Goal: Information Seeking & Learning: Learn about a topic

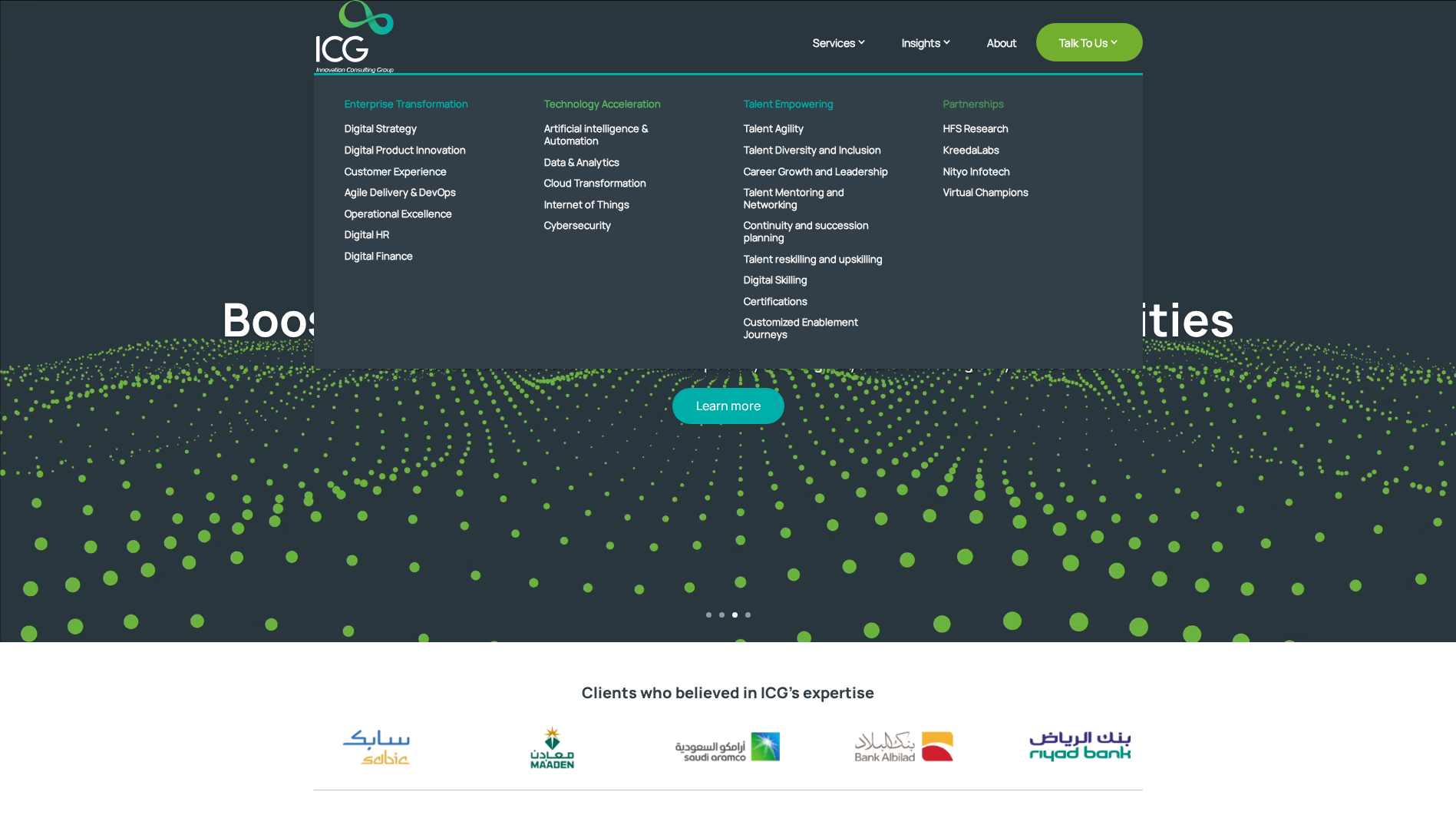
click at [992, 103] on link "Partnerships" at bounding box center [1016, 108] width 176 height 21
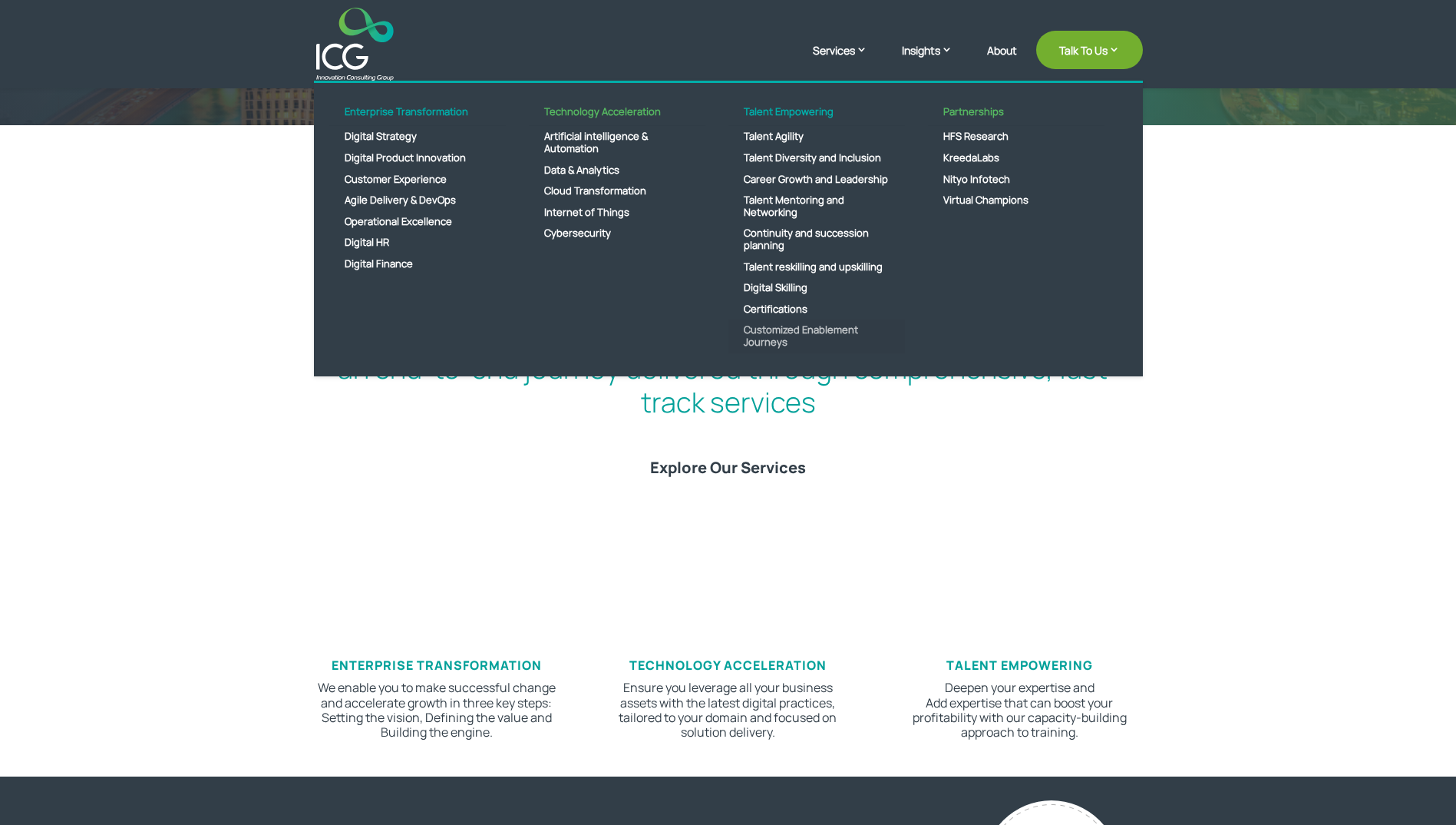
scroll to position [537, 0]
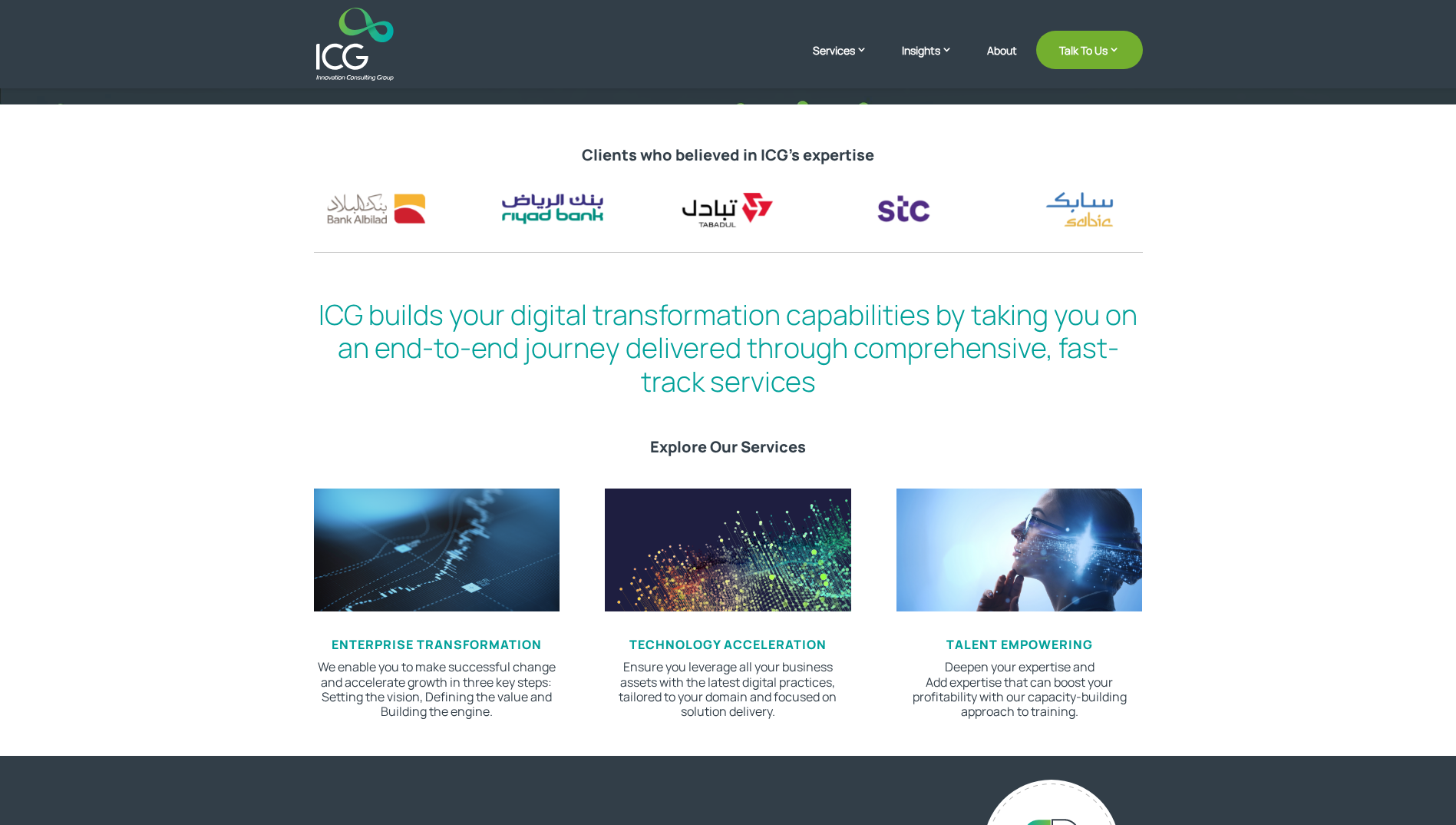
click at [1018, 646] on span "tALENT eMPOWERING" at bounding box center [1020, 644] width 147 height 17
click at [1023, 671] on p "Deepen your expertise and Add expertise that can boost your profitability with …" at bounding box center [1020, 689] width 246 height 59
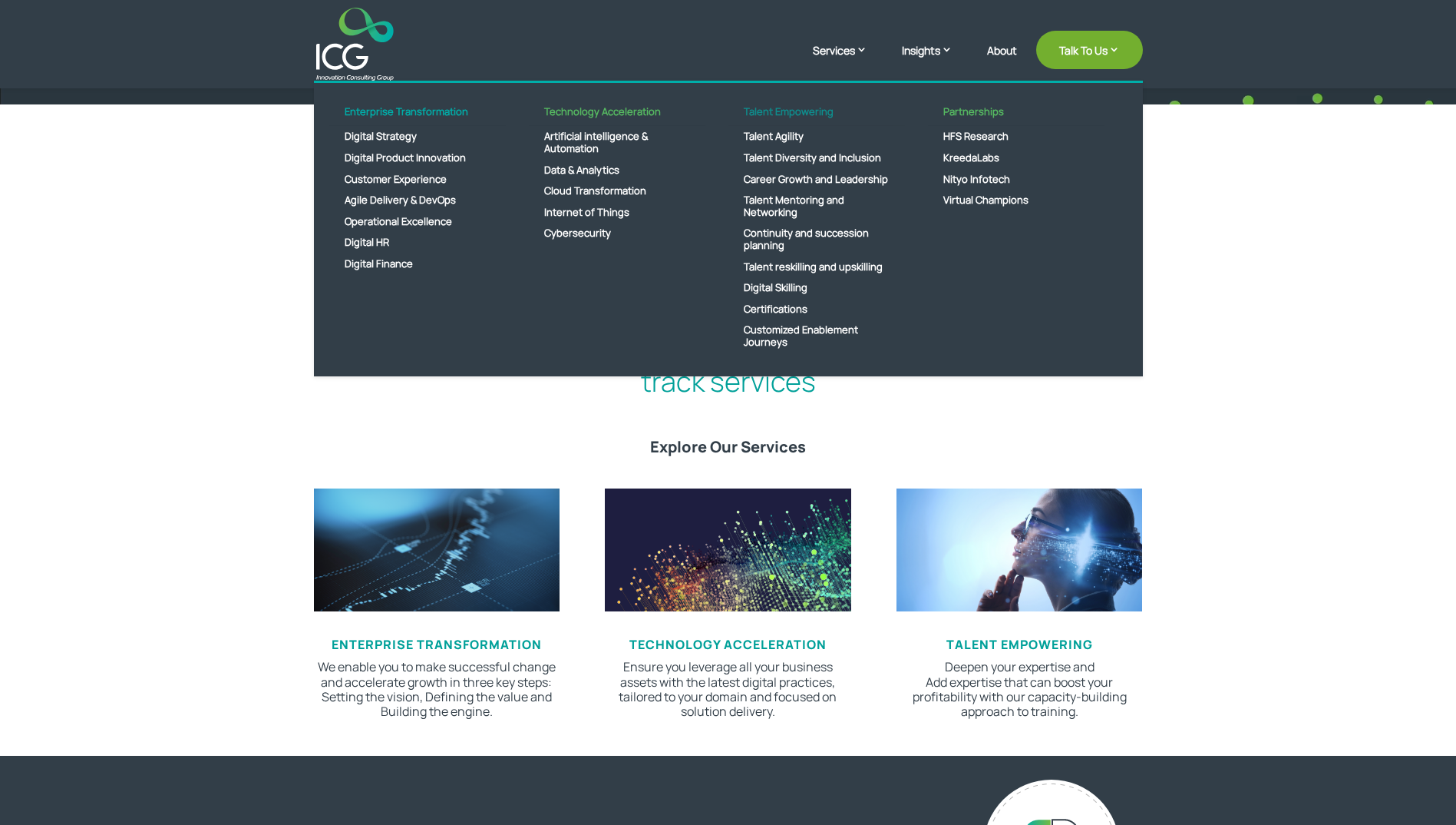
click at [803, 113] on link "Talent Empowering" at bounding box center [817, 116] width 176 height 21
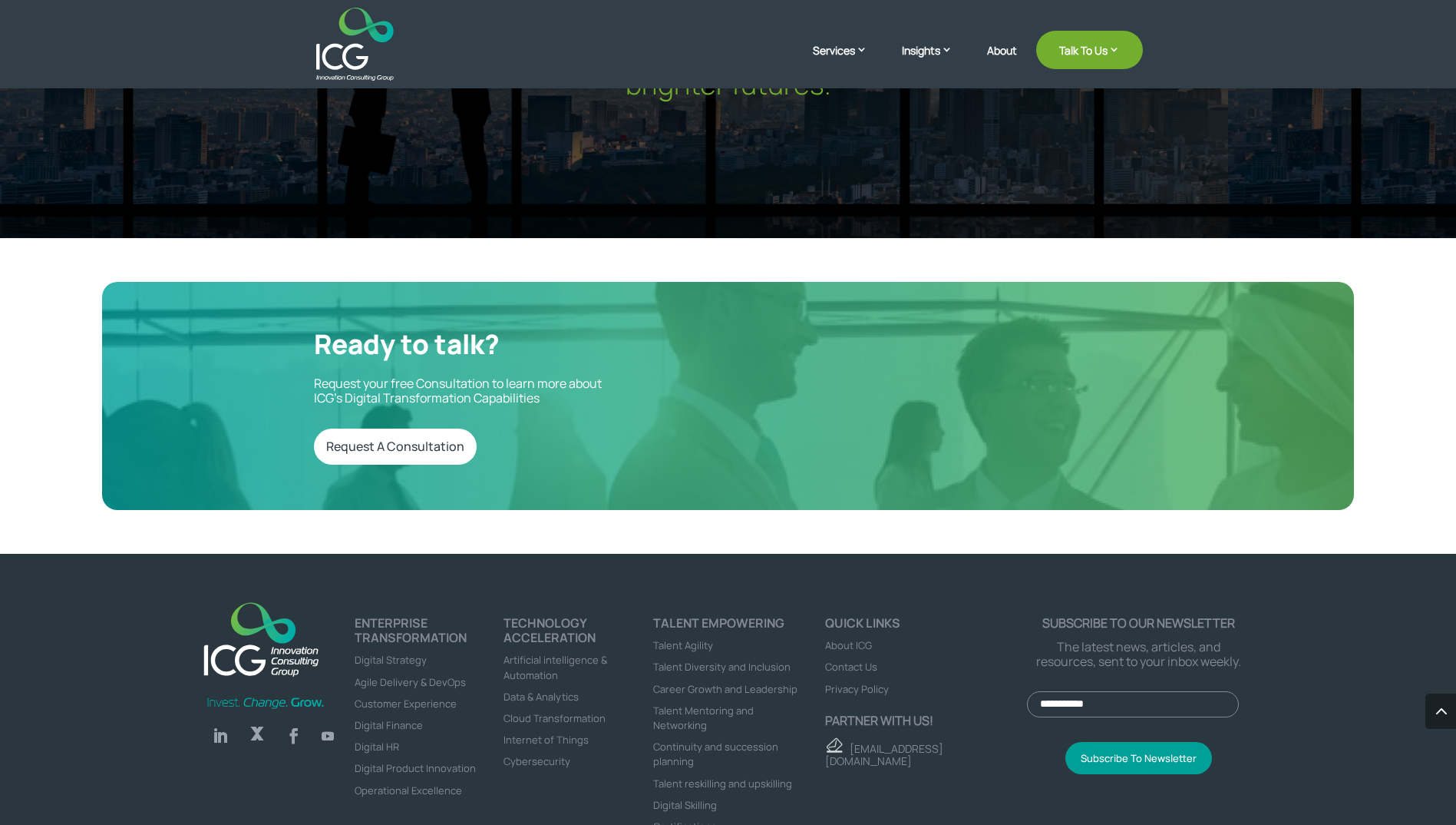
scroll to position [5037, 0]
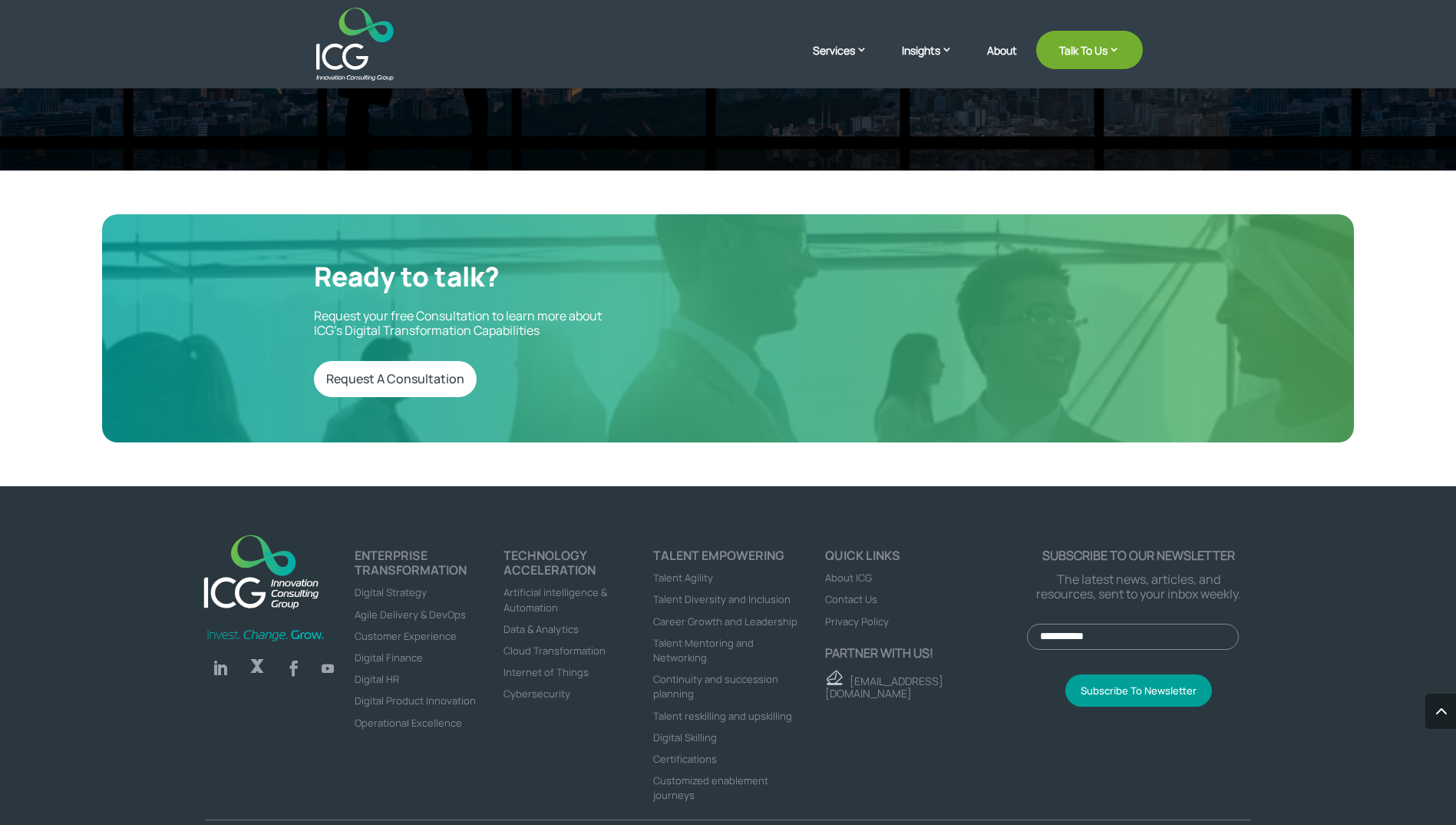
click at [686, 752] on span "Certifications" at bounding box center [685, 759] width 63 height 14
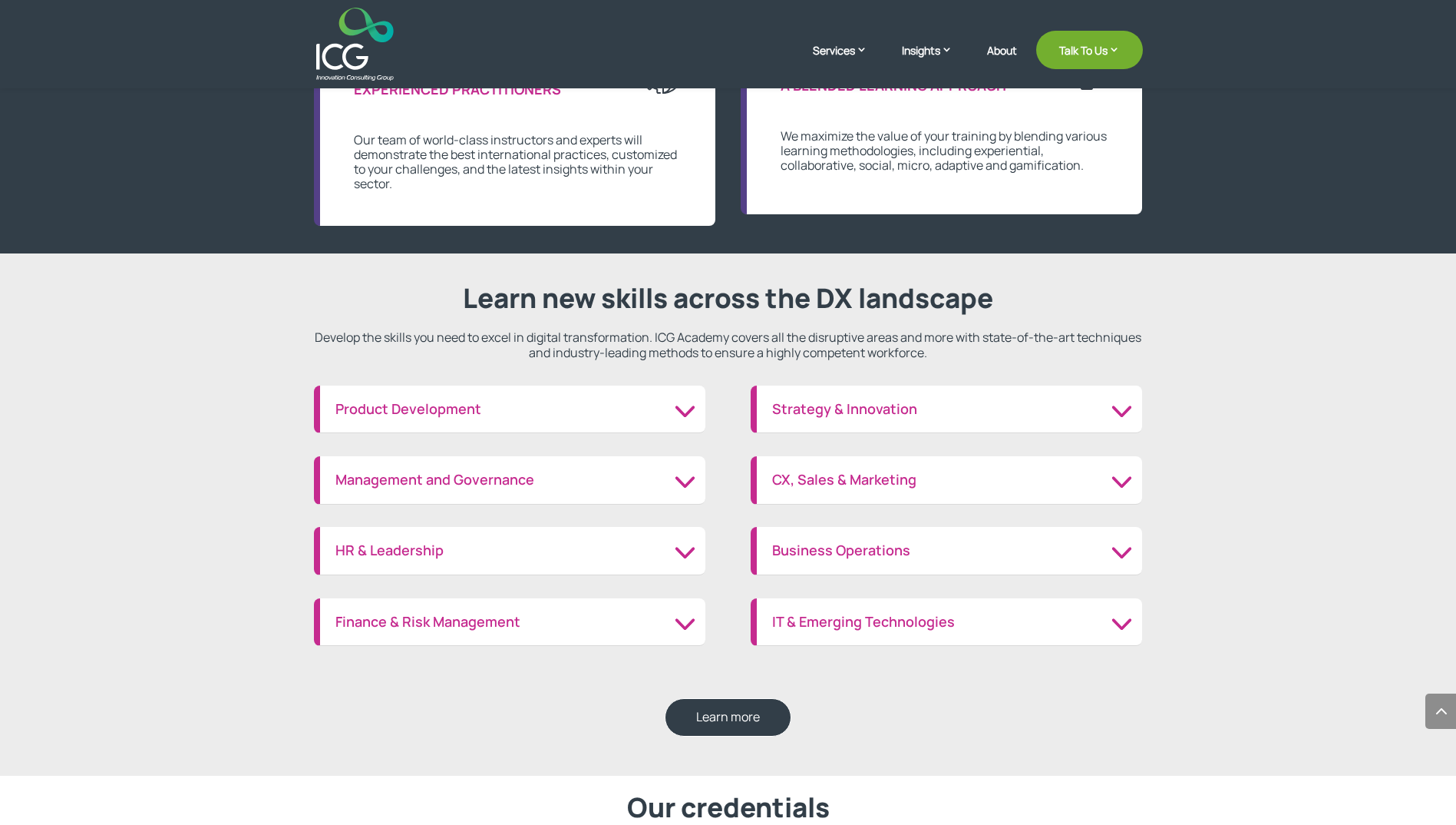
scroll to position [1536, 0]
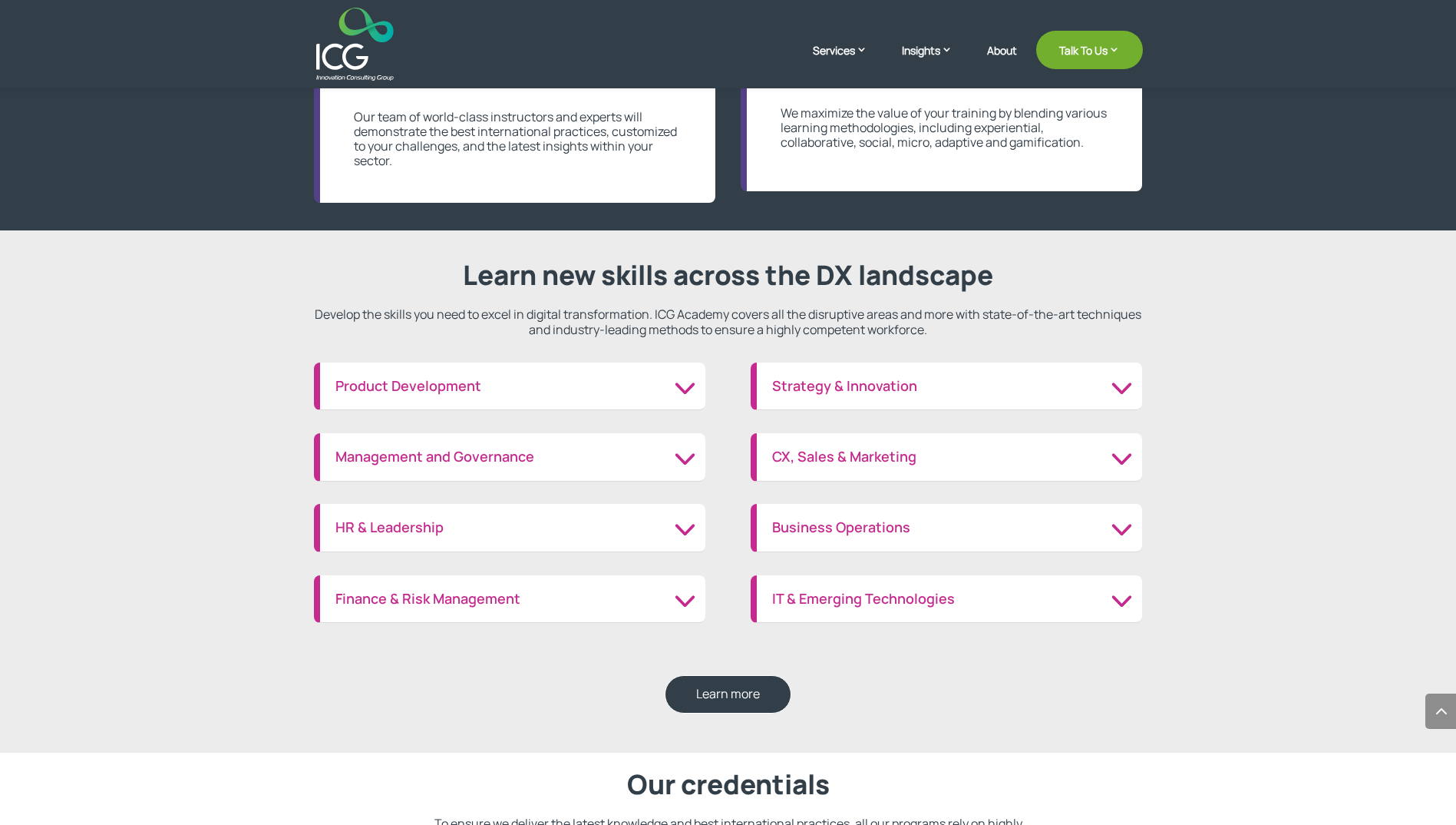
click at [1101, 395] on h3 "Strategy & Innovation" at bounding box center [950, 386] width 355 height 17
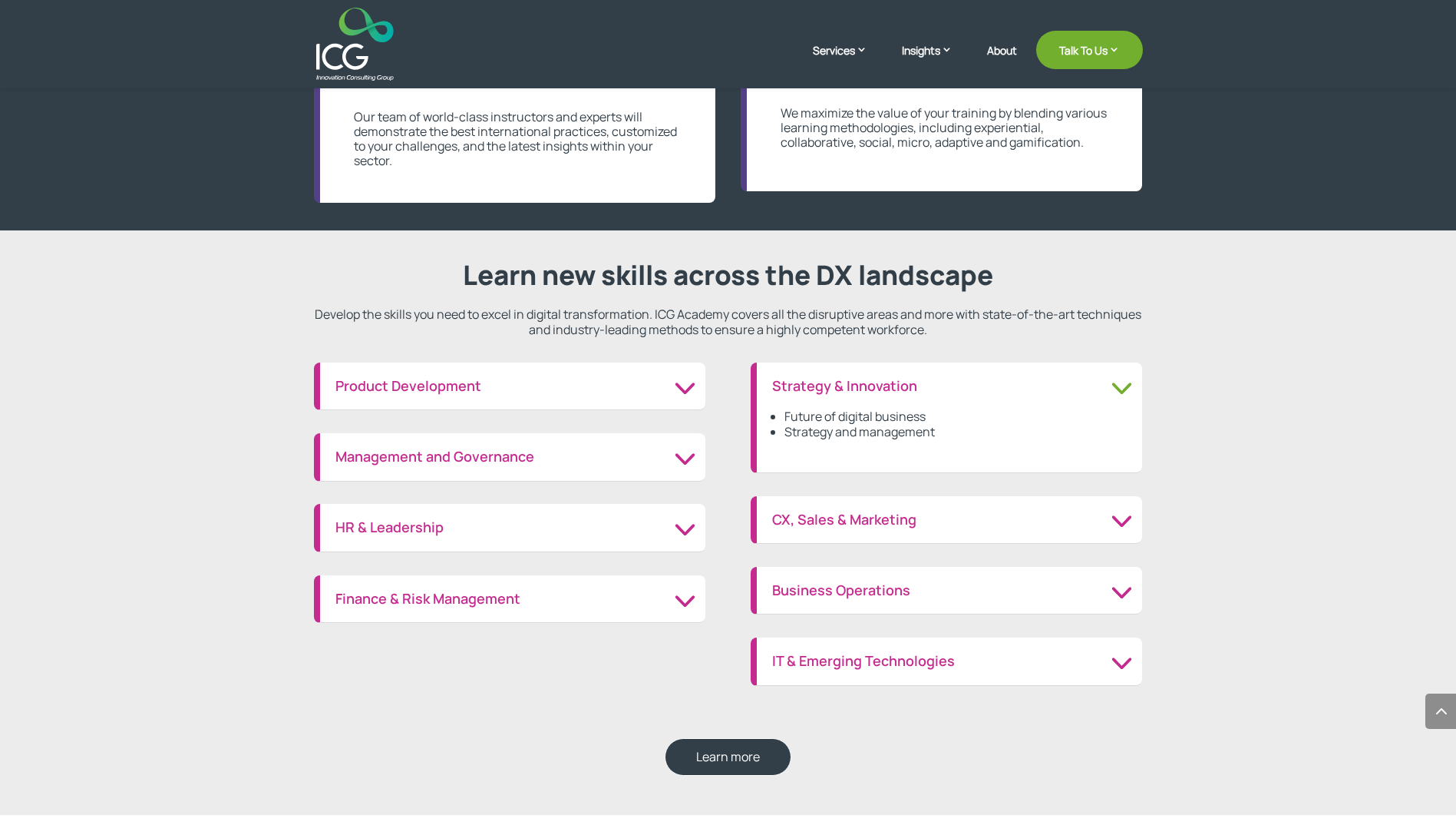
click at [942, 591] on h3 "Business Operations" at bounding box center [950, 590] width 355 height 17
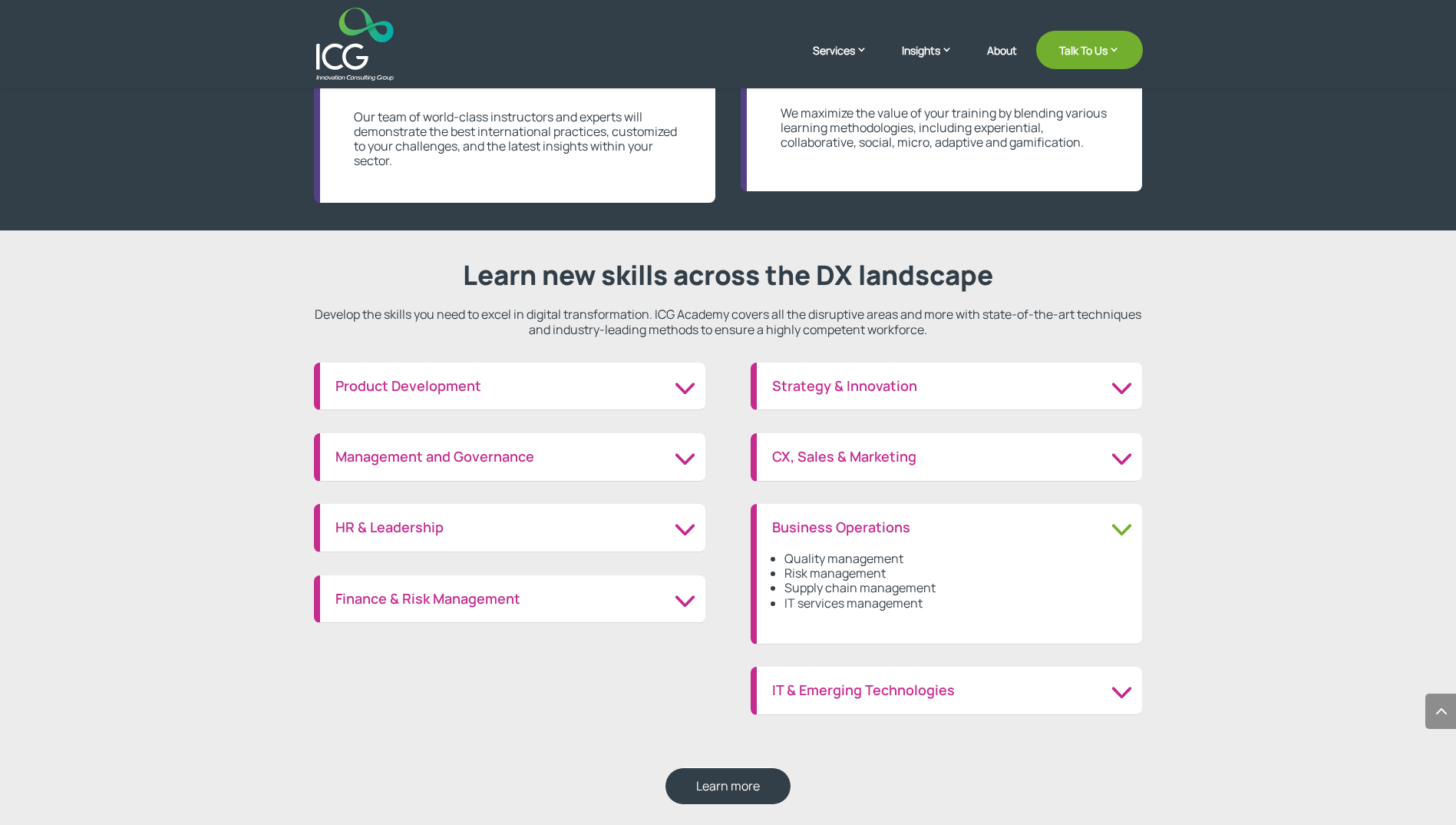
click at [682, 394] on h3 "Product Development" at bounding box center [512, 386] width 355 height 17
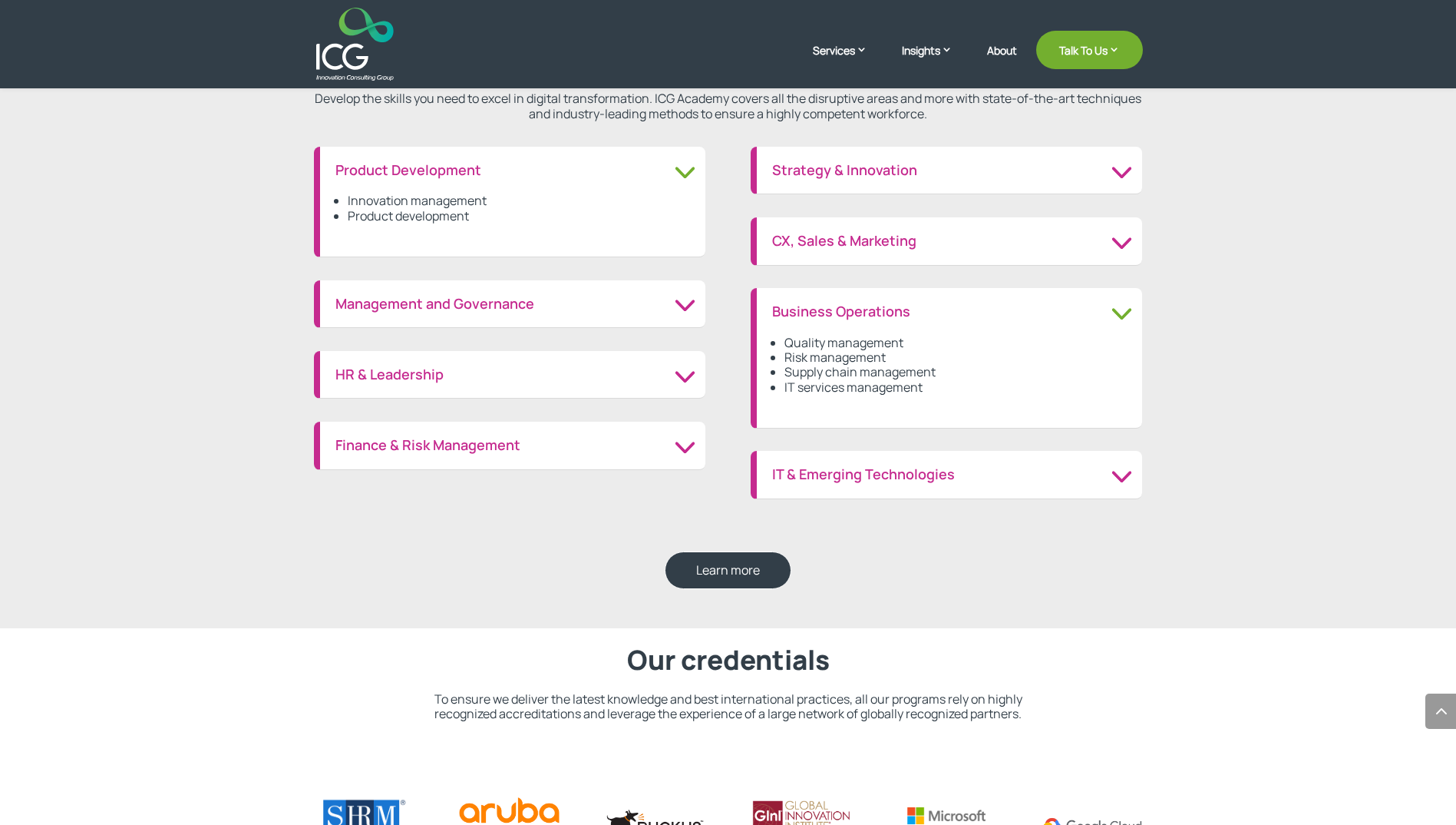
scroll to position [1843, 0]
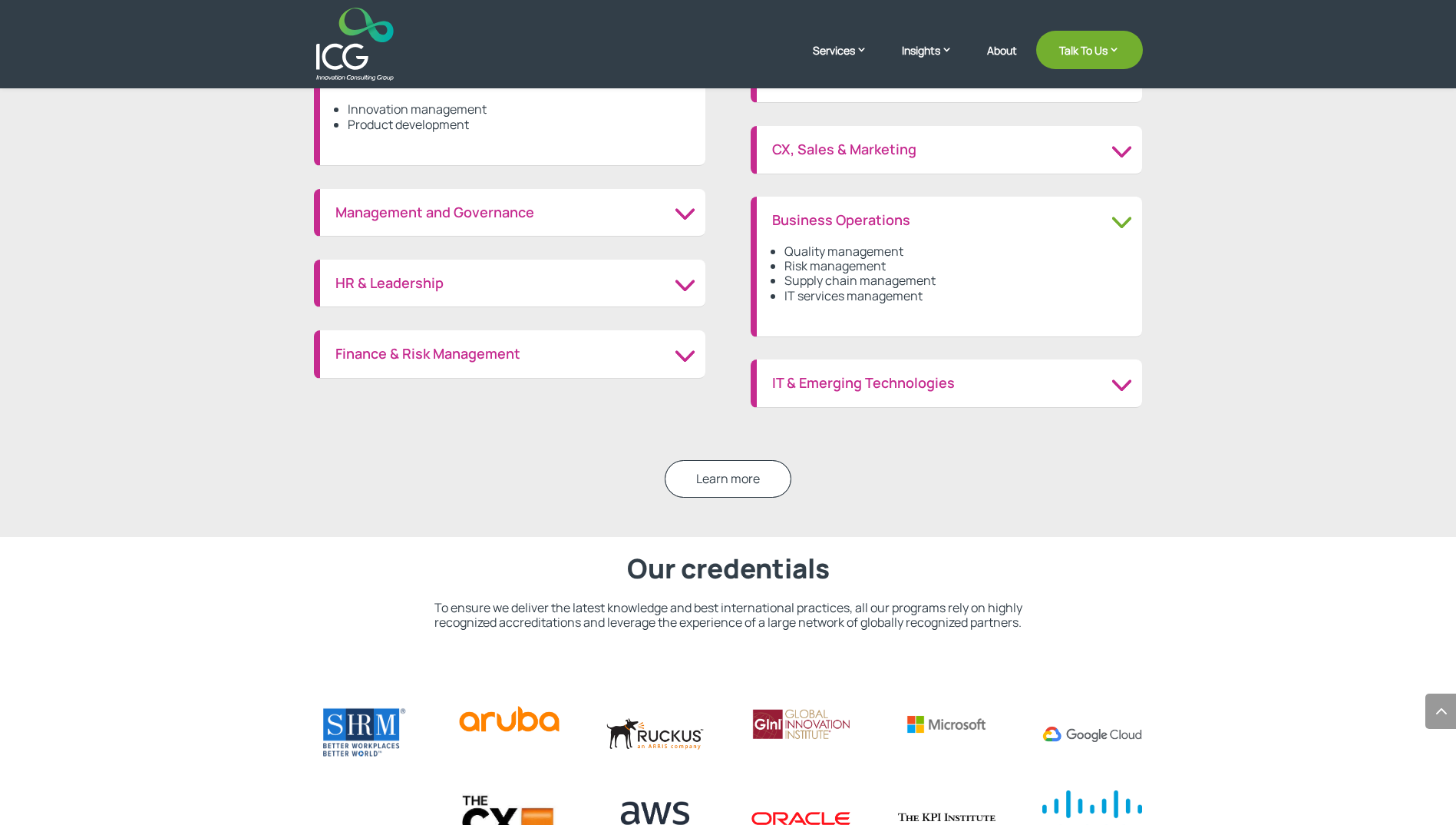
click at [743, 478] on link "Learn more" at bounding box center [728, 479] width 127 height 38
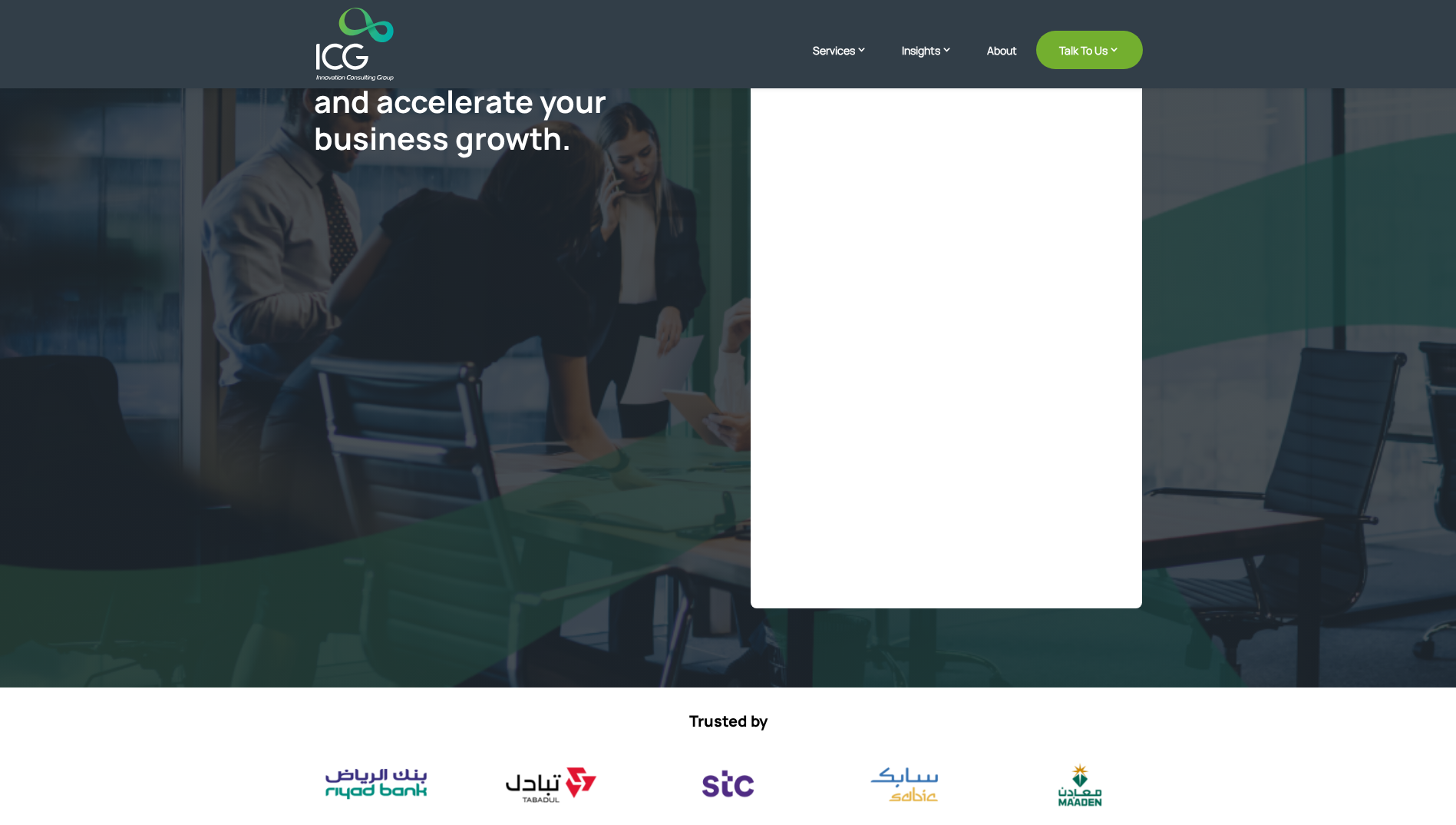
scroll to position [181, 0]
select select "**"
